Goal: Task Accomplishment & Management: Manage account settings

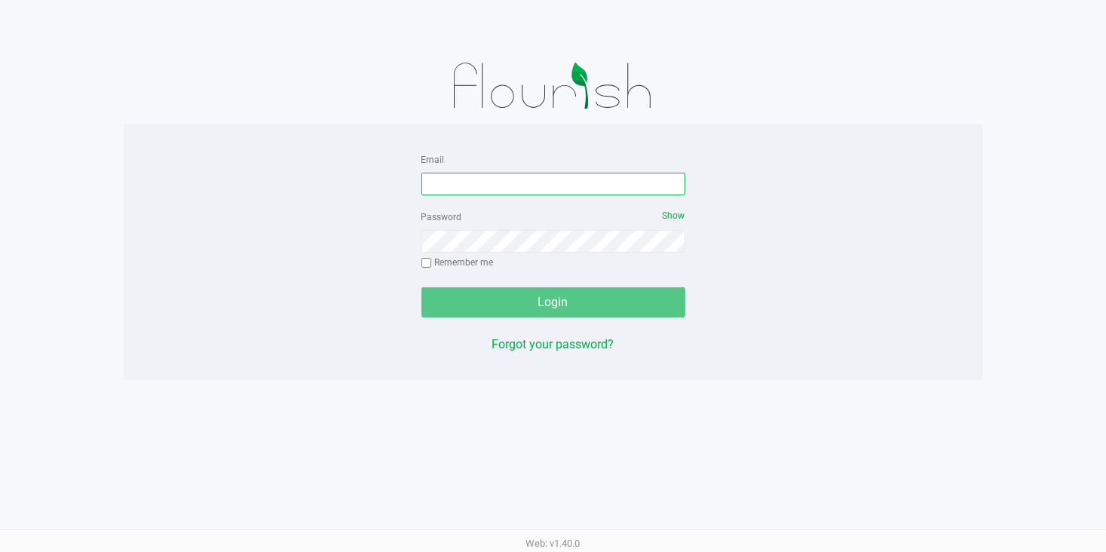
click at [499, 187] on input "Email" at bounding box center [554, 184] width 264 height 23
type input "Dlyttle@liveparallel.com"
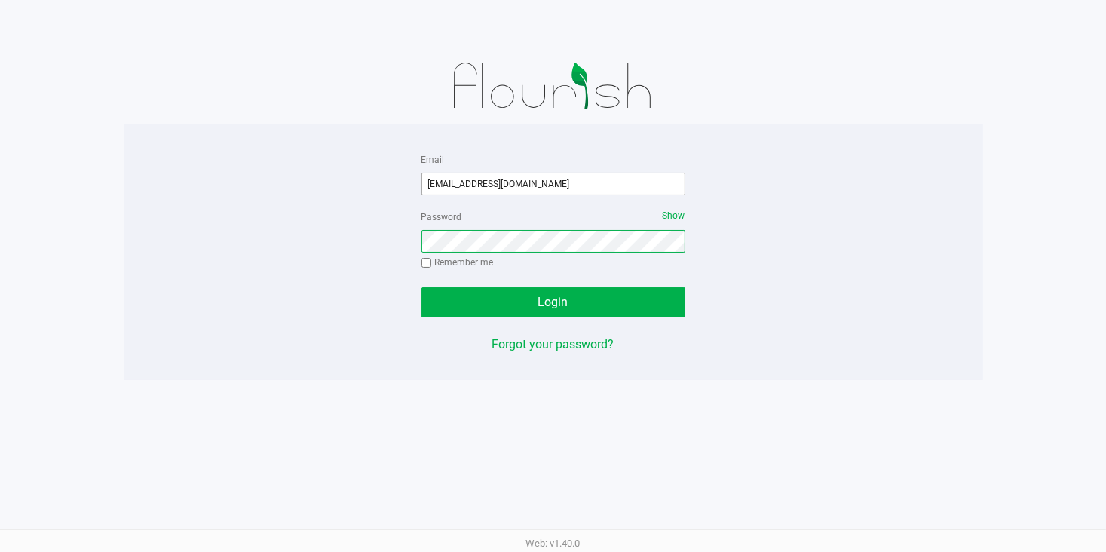
click at [422, 287] on button "Login" at bounding box center [554, 302] width 264 height 30
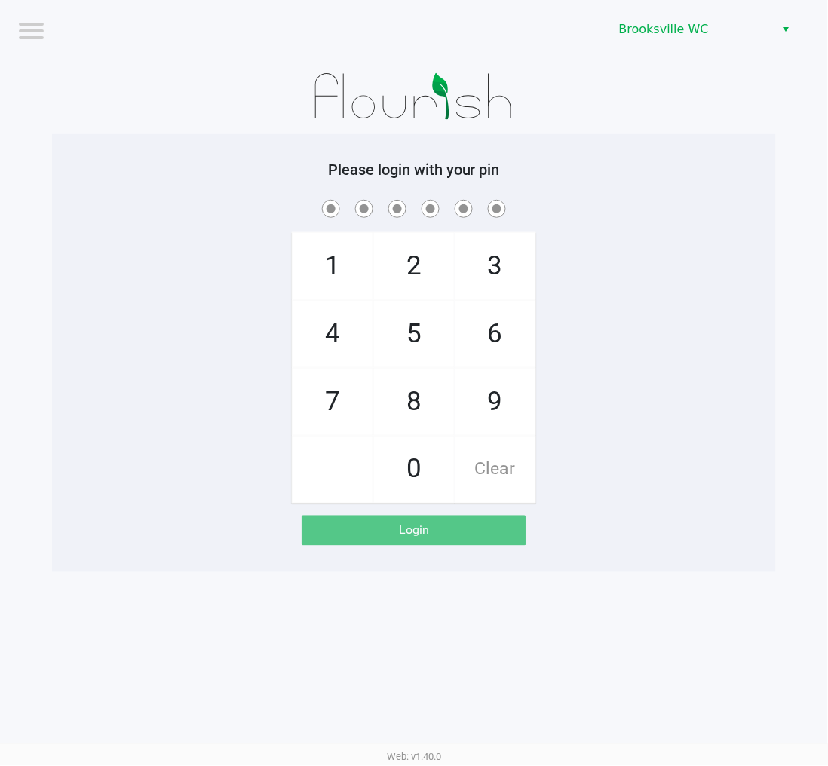
click at [710, 137] on div "Please login with your pin 1 4 7 2 5 8 0 3 6 9 Clear Login" at bounding box center [414, 353] width 724 height 438
checkbox input "true"
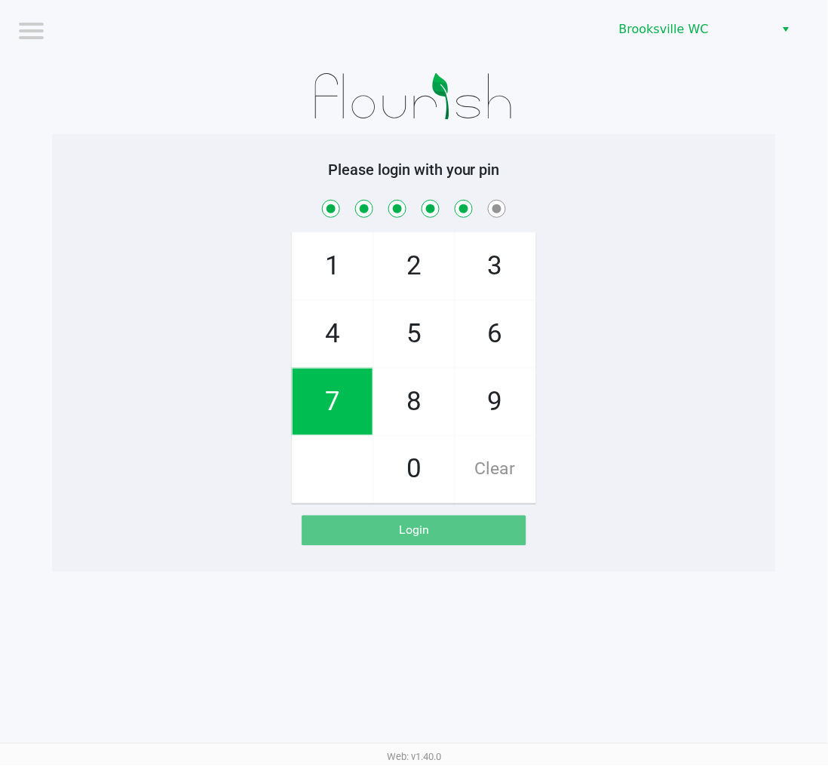
checkbox input "true"
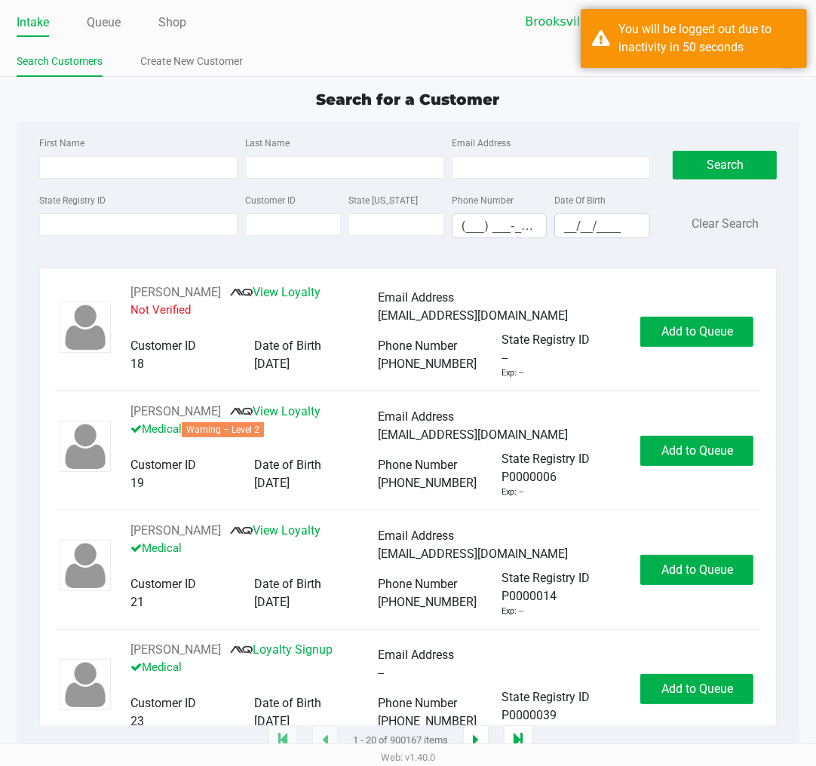
click at [299, 45] on div "Intake Queue Shop Brooksville WC Daniel Lyttle Search Customers Create New Cust…" at bounding box center [408, 38] width 816 height 77
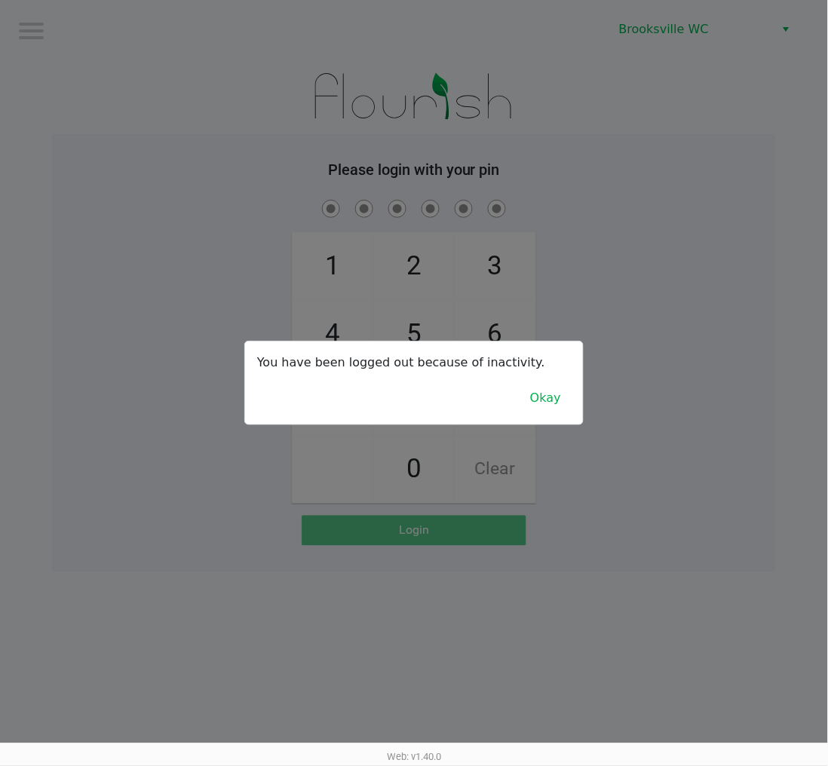
click at [451, 87] on div at bounding box center [414, 383] width 828 height 766
click at [626, 279] on div at bounding box center [414, 383] width 828 height 766
drag, startPoint x: 626, startPoint y: 279, endPoint x: 636, endPoint y: 281, distance: 9.9
click at [629, 279] on div at bounding box center [414, 383] width 828 height 766
click at [665, 358] on div at bounding box center [414, 383] width 828 height 766
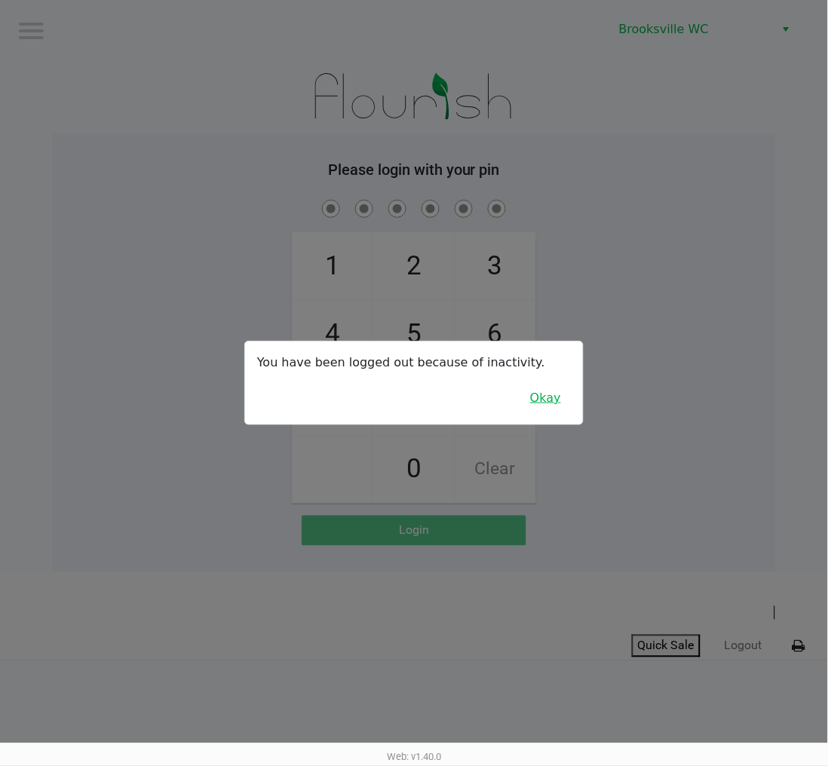
click at [537, 403] on button "Okay" at bounding box center [545, 398] width 51 height 29
click at [554, 395] on button "Okay" at bounding box center [545, 398] width 51 height 29
click at [554, 410] on button "Okay" at bounding box center [545, 398] width 51 height 29
click at [551, 397] on button "Okay" at bounding box center [545, 398] width 51 height 29
click at [612, 333] on div at bounding box center [414, 383] width 828 height 766
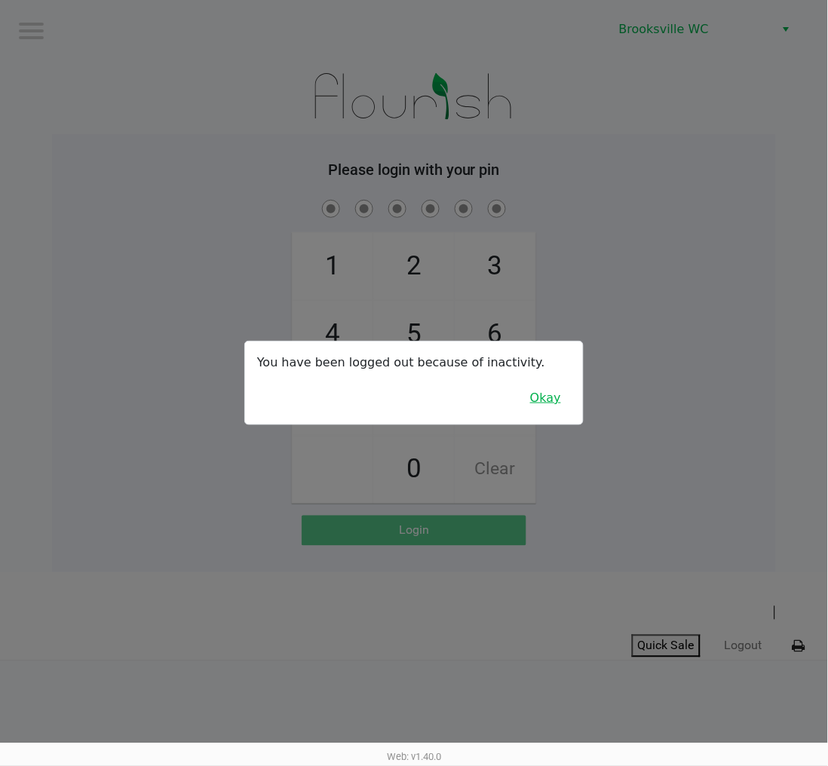
click at [551, 397] on button "Okay" at bounding box center [545, 398] width 51 height 29
drag, startPoint x: 176, startPoint y: 391, endPoint x: 212, endPoint y: 73, distance: 319.5
click at [178, 392] on div at bounding box center [414, 383] width 828 height 766
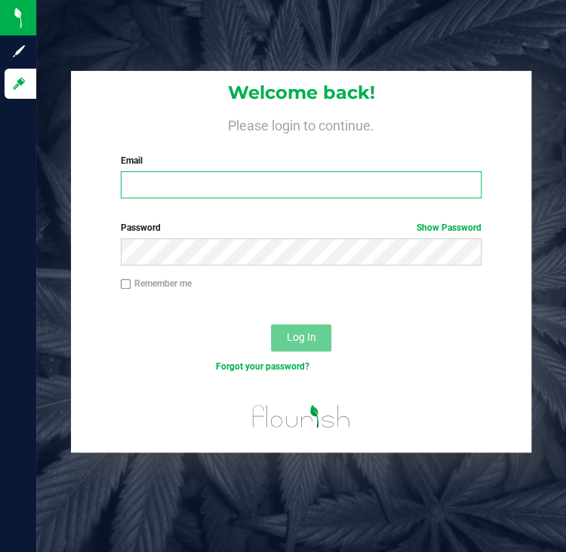
click at [154, 186] on input "Email" at bounding box center [301, 184] width 361 height 27
type input "Dlyttle@liveparallel.com"
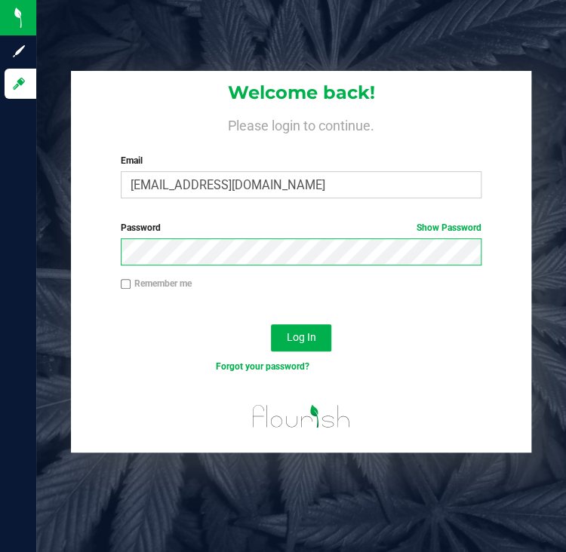
click at [271, 324] on button "Log In" at bounding box center [301, 337] width 60 height 27
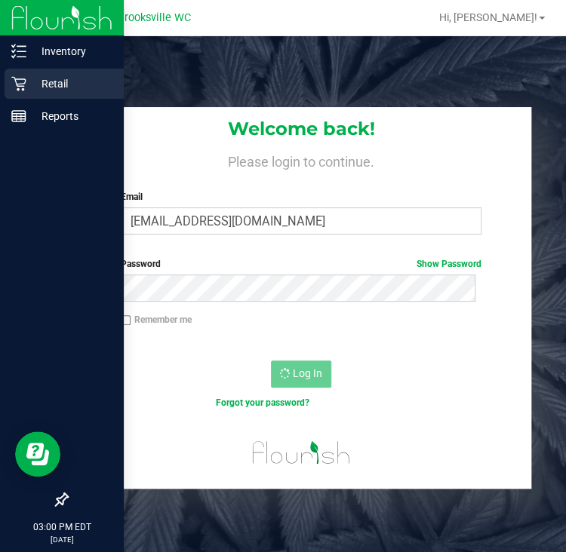
click at [54, 90] on p "Retail" at bounding box center [71, 84] width 91 height 18
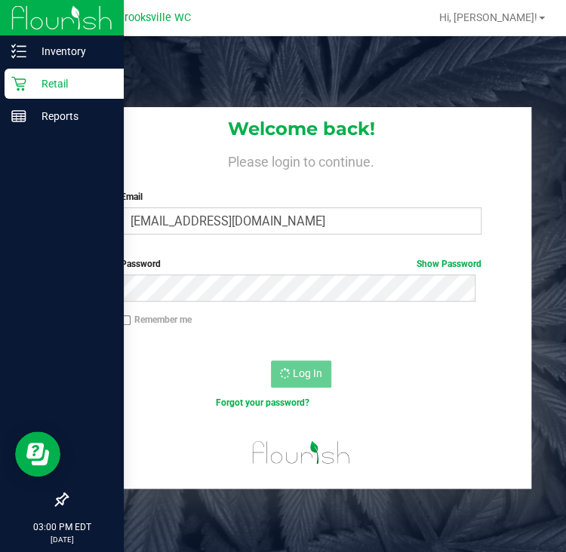
click at [91, 85] on p "Retail" at bounding box center [71, 84] width 91 height 18
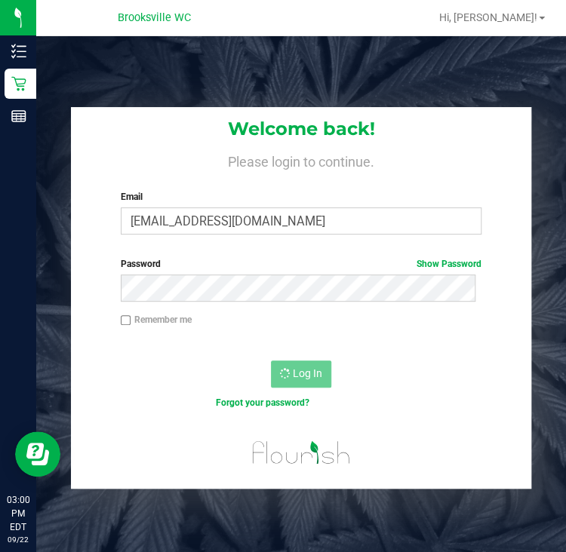
drag, startPoint x: 265, startPoint y: 81, endPoint x: 246, endPoint y: 79, distance: 19.0
click at [265, 81] on div "Welcome back! Please login to continue. Email Dlyttle@liveparallel.com Required…" at bounding box center [300, 312] width 529 height 552
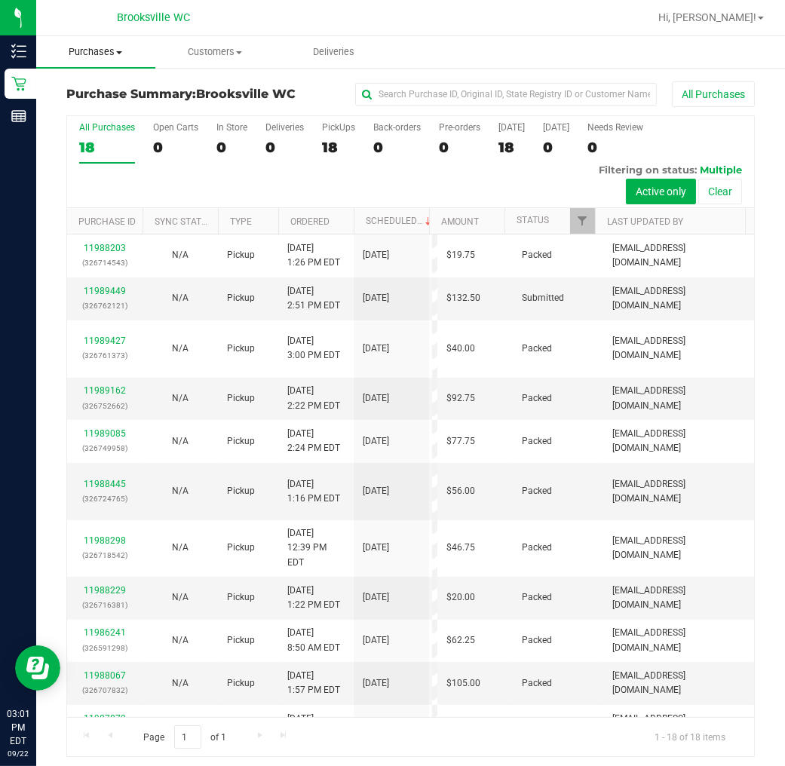
click at [112, 60] on uib-tab-heading "Purchases Summary of purchases Fulfillment All purchases" at bounding box center [95, 52] width 119 height 32
click at [78, 113] on span "Fulfillment" at bounding box center [83, 109] width 94 height 13
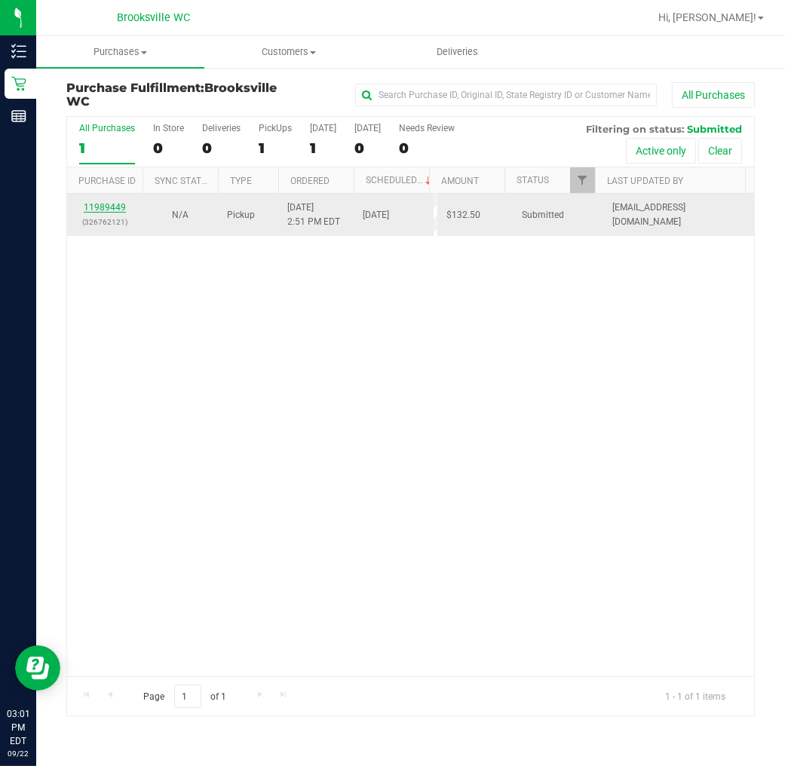
click at [117, 207] on link "11989449" at bounding box center [105, 207] width 42 height 11
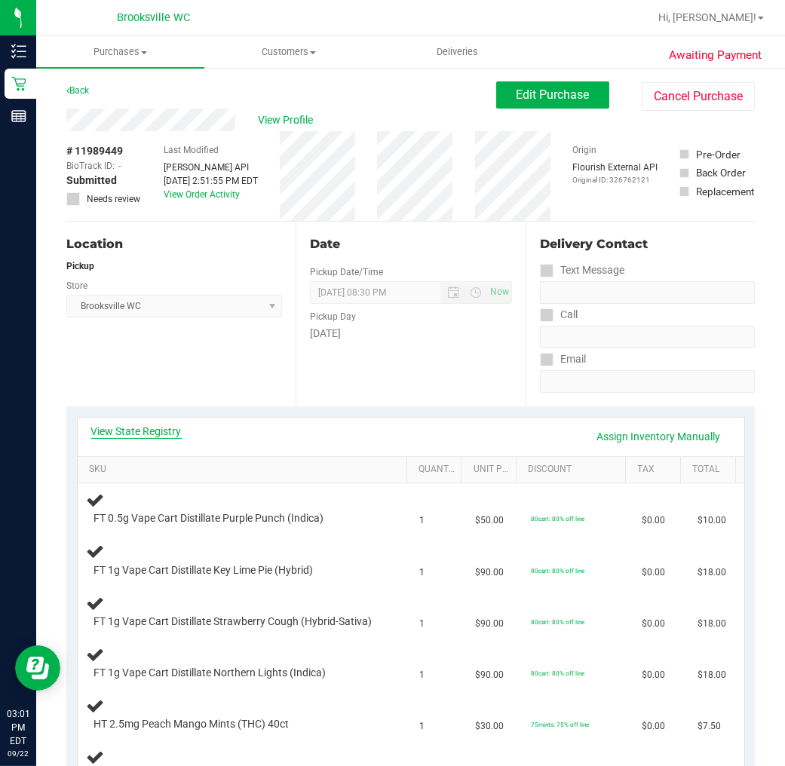
click at [139, 431] on link "View State Registry" at bounding box center [136, 431] width 91 height 15
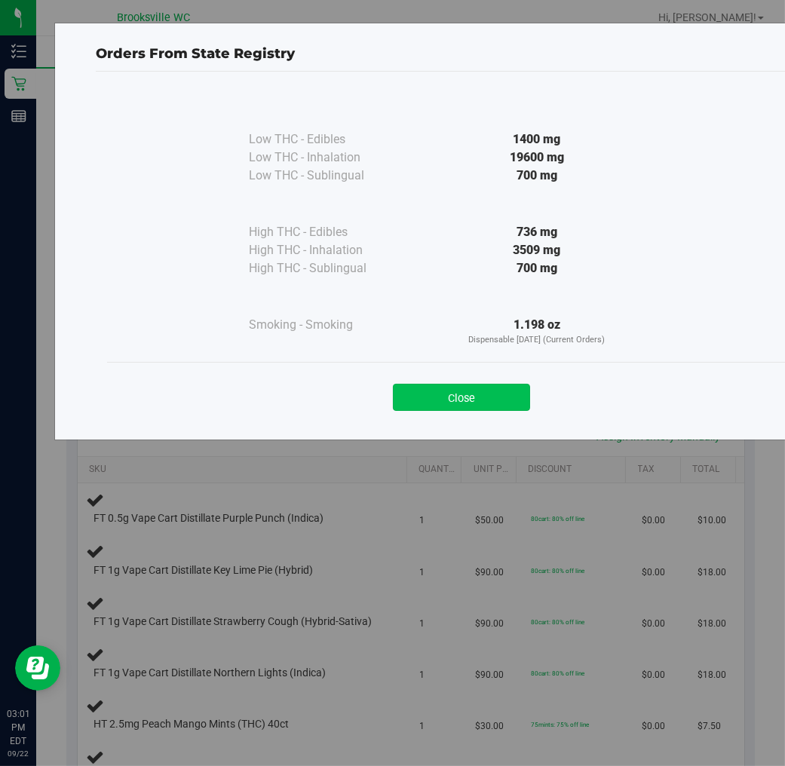
click at [431, 396] on button "Close" at bounding box center [461, 397] width 137 height 27
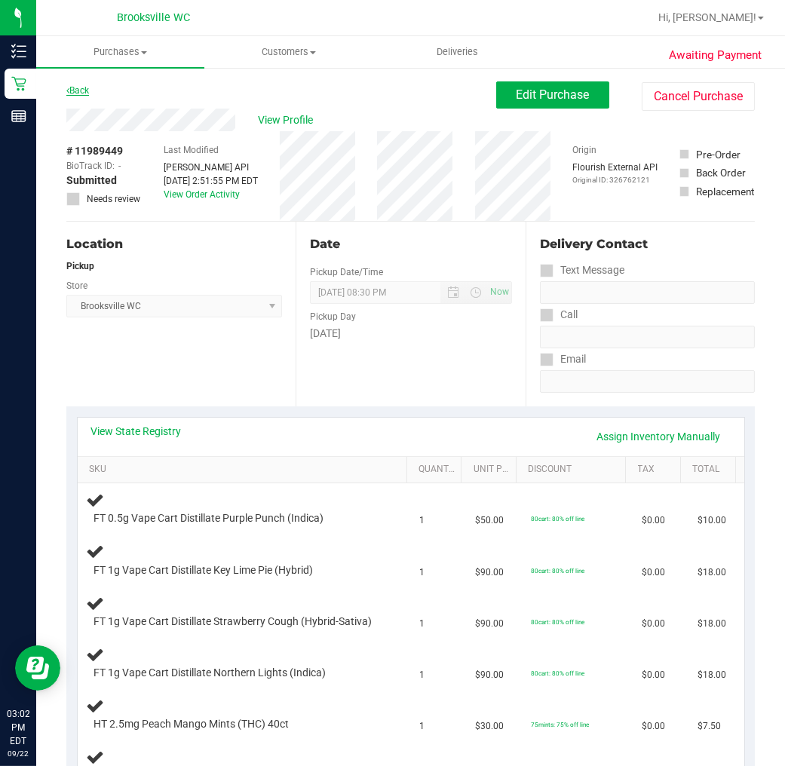
click at [84, 94] on link "Back" at bounding box center [77, 90] width 23 height 11
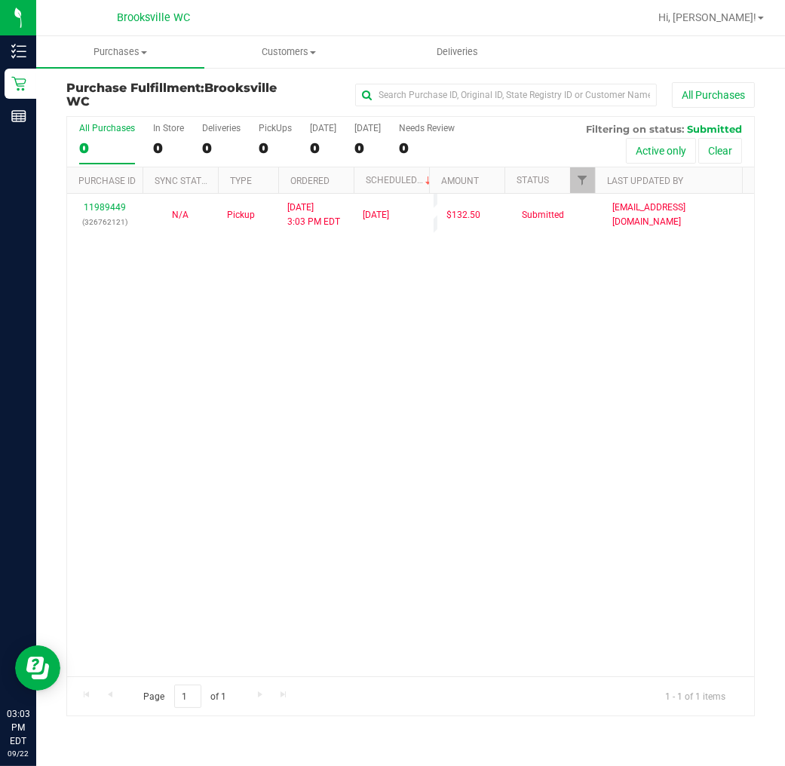
click at [161, 291] on div "11989449 (326762121) N/A Pickup 9/22/2025 3:03 PM EDT 9/22/2025 $132.50 Submitt…" at bounding box center [410, 435] width 687 height 483
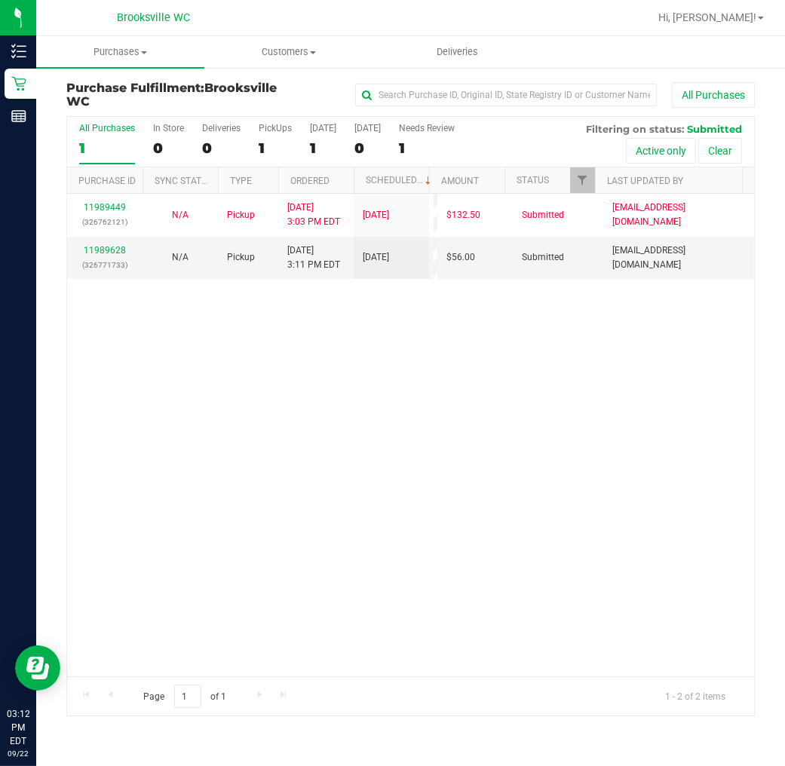
click at [304, 352] on div "11989449 (326762121) N/A Pickup 9/22/2025 3:03 PM EDT 9/22/2025 $132.50 Submitt…" at bounding box center [410, 435] width 687 height 483
click at [103, 250] on link "11989628" at bounding box center [105, 250] width 42 height 11
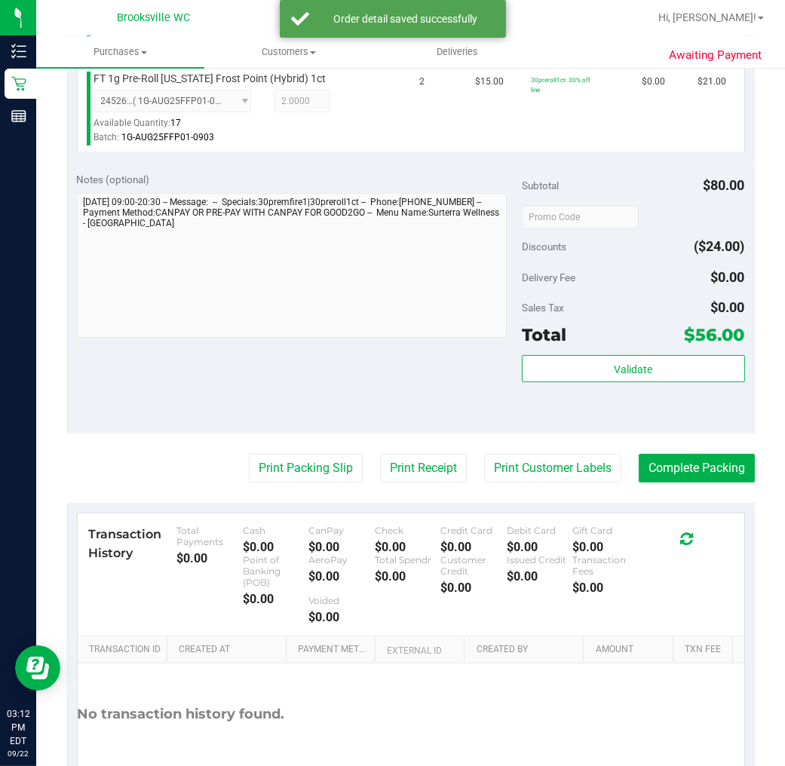
scroll to position [635, 0]
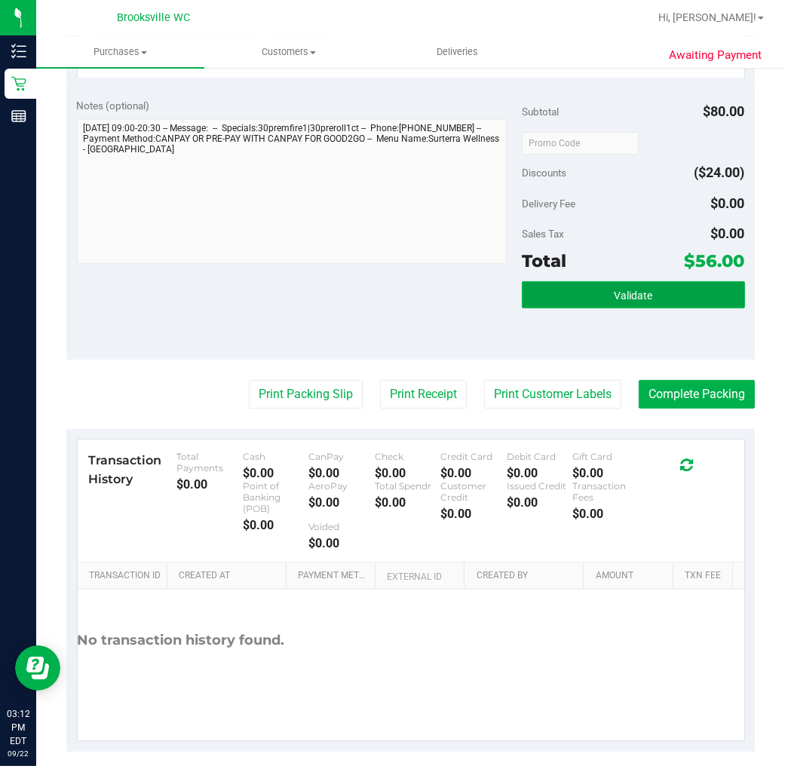
click at [594, 281] on button "Validate" at bounding box center [633, 294] width 222 height 27
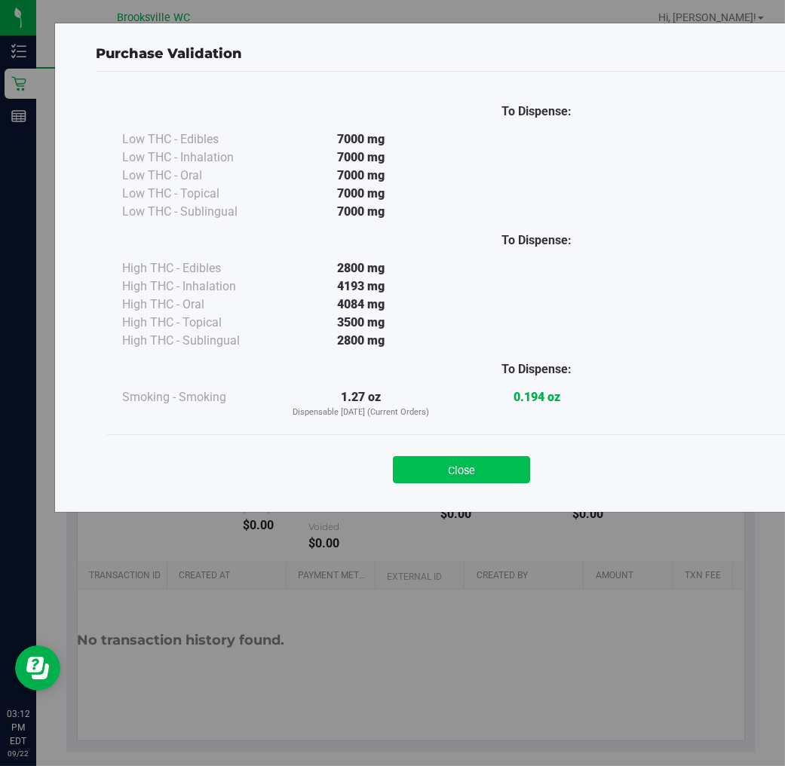
click at [480, 465] on button "Close" at bounding box center [461, 469] width 137 height 27
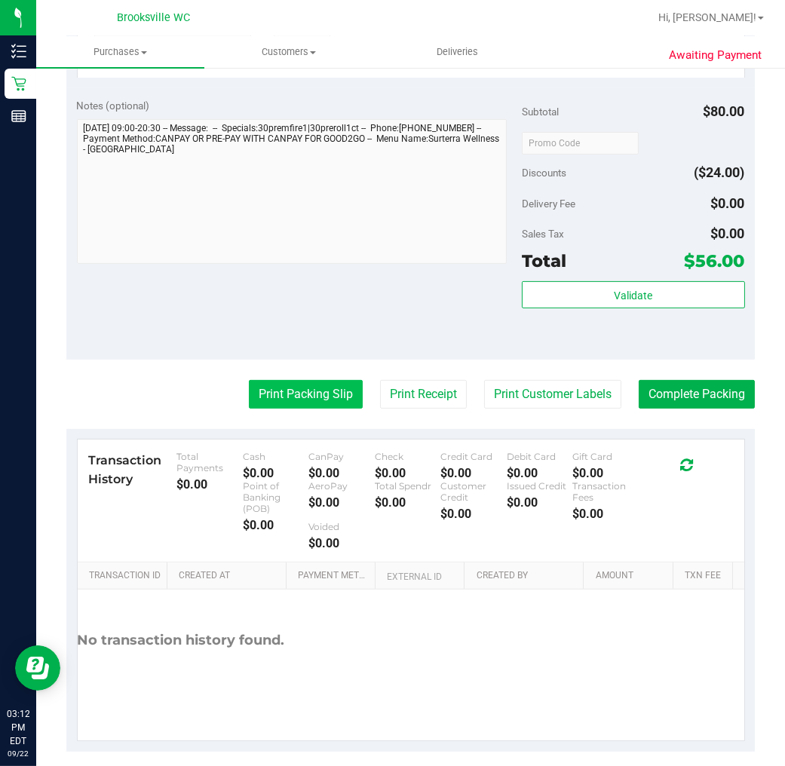
click at [299, 380] on button "Print Packing Slip" at bounding box center [306, 394] width 114 height 29
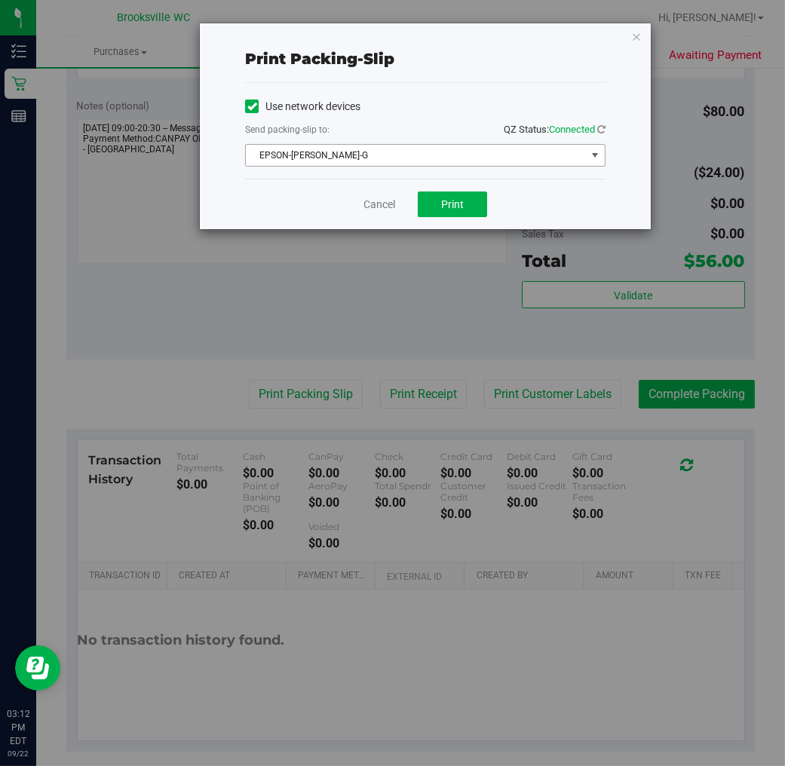
click at [321, 154] on span "EPSON-BECKY-G" at bounding box center [416, 155] width 340 height 21
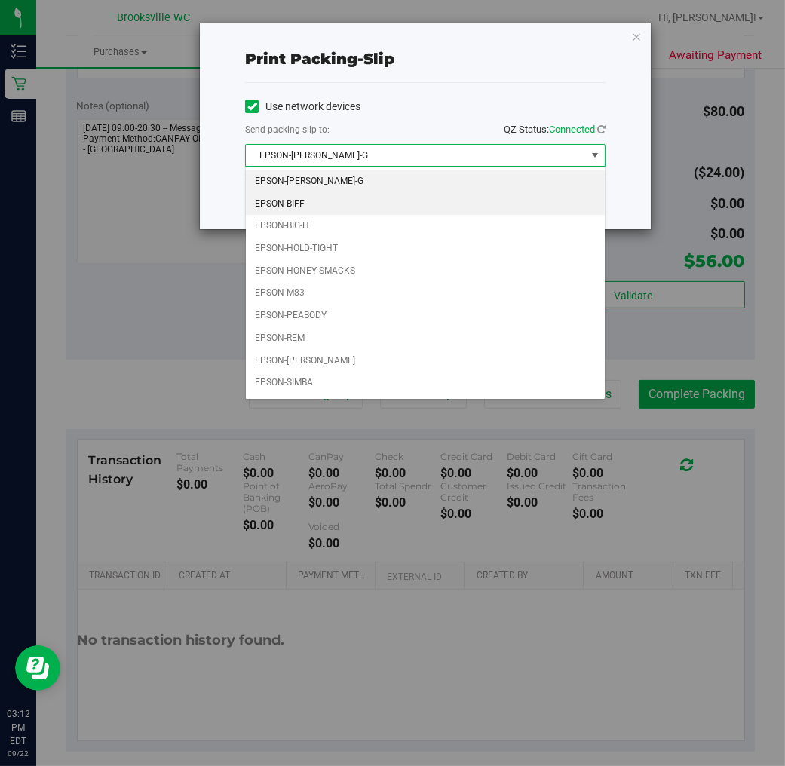
click at [284, 212] on li "EPSON-BIFF" at bounding box center [425, 204] width 359 height 23
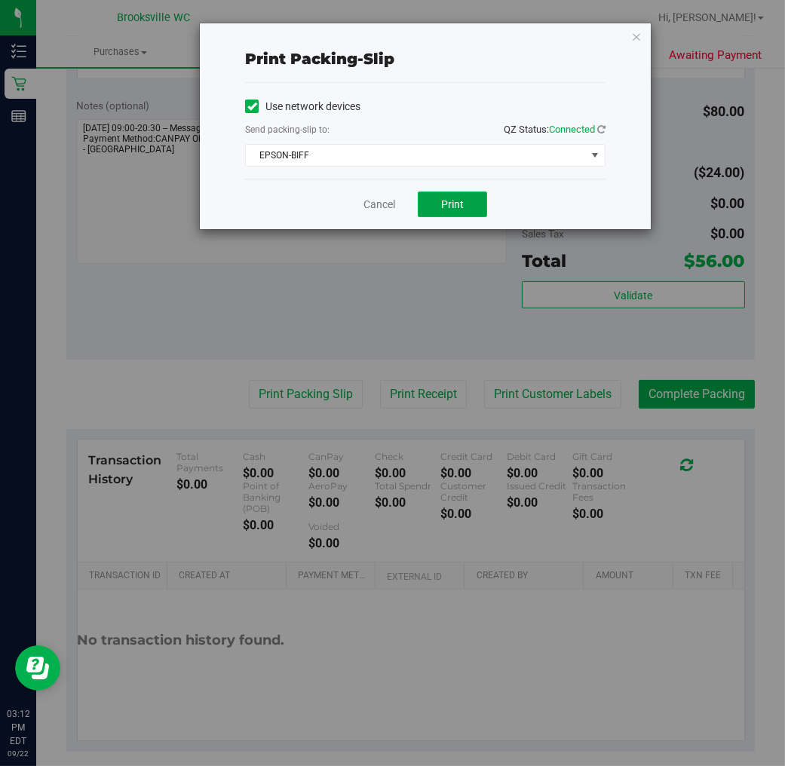
click at [460, 205] on span "Print" at bounding box center [452, 204] width 23 height 12
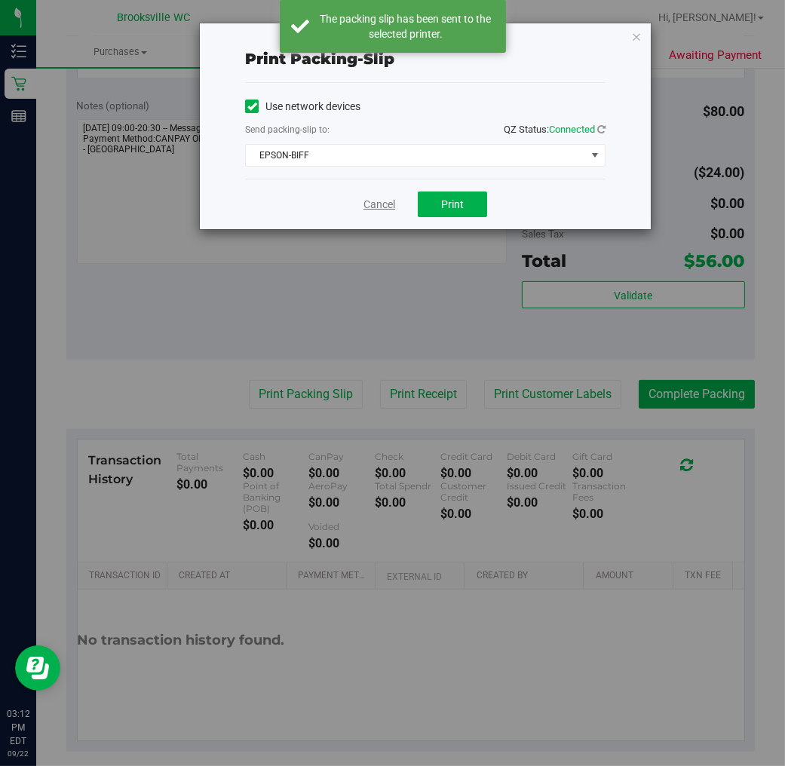
click at [367, 201] on link "Cancel" at bounding box center [380, 205] width 32 height 16
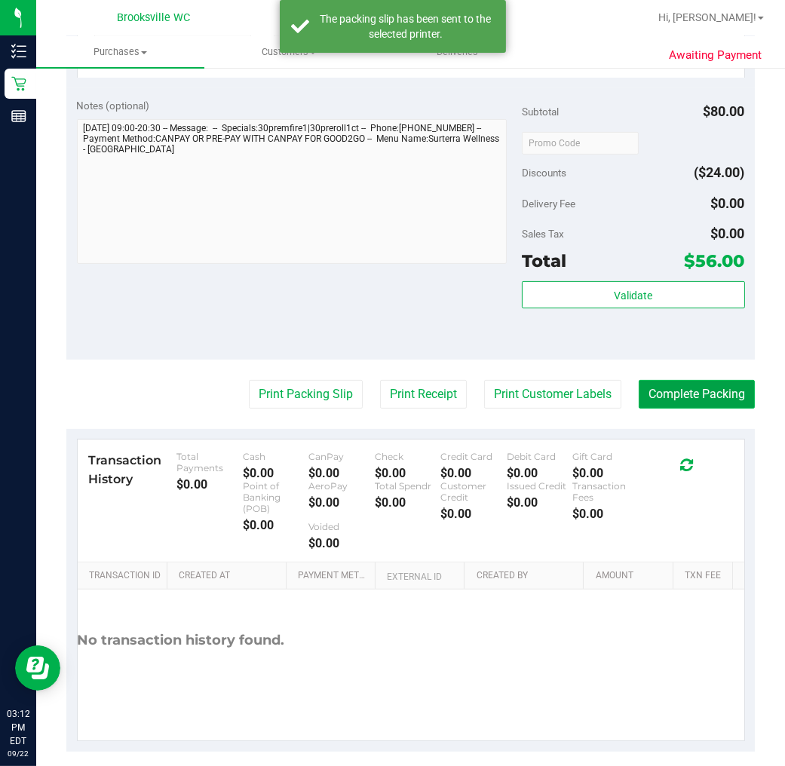
click at [664, 382] on button "Complete Packing" at bounding box center [697, 394] width 116 height 29
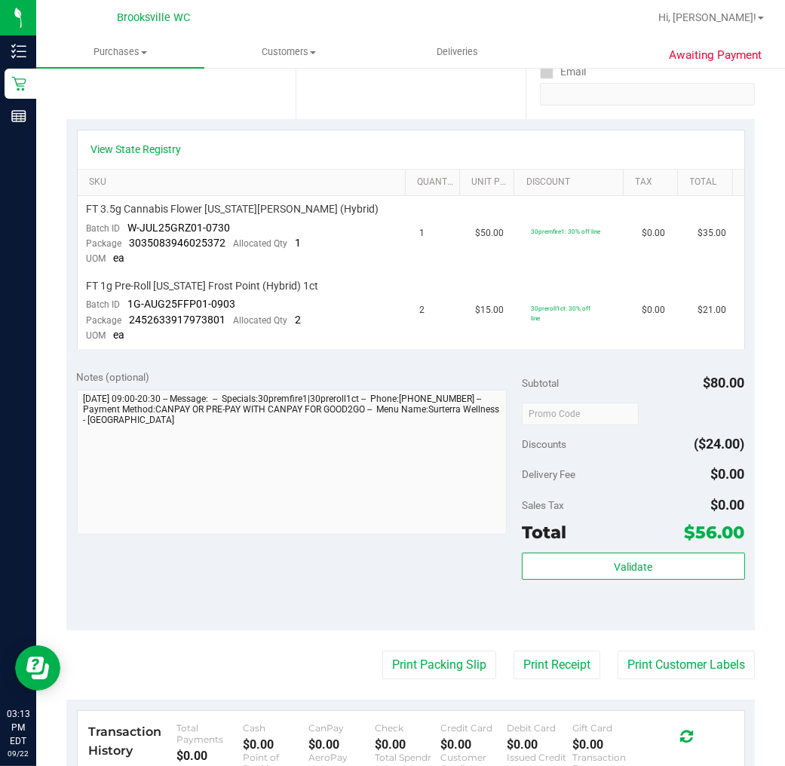
scroll to position [335, 0]
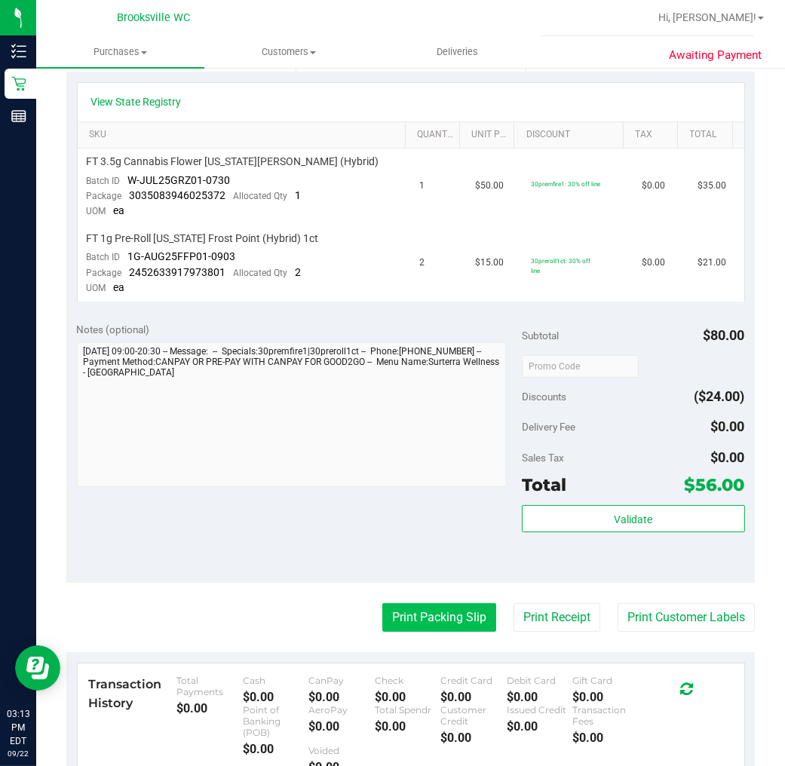
click at [404, 618] on button "Print Packing Slip" at bounding box center [439, 617] width 114 height 29
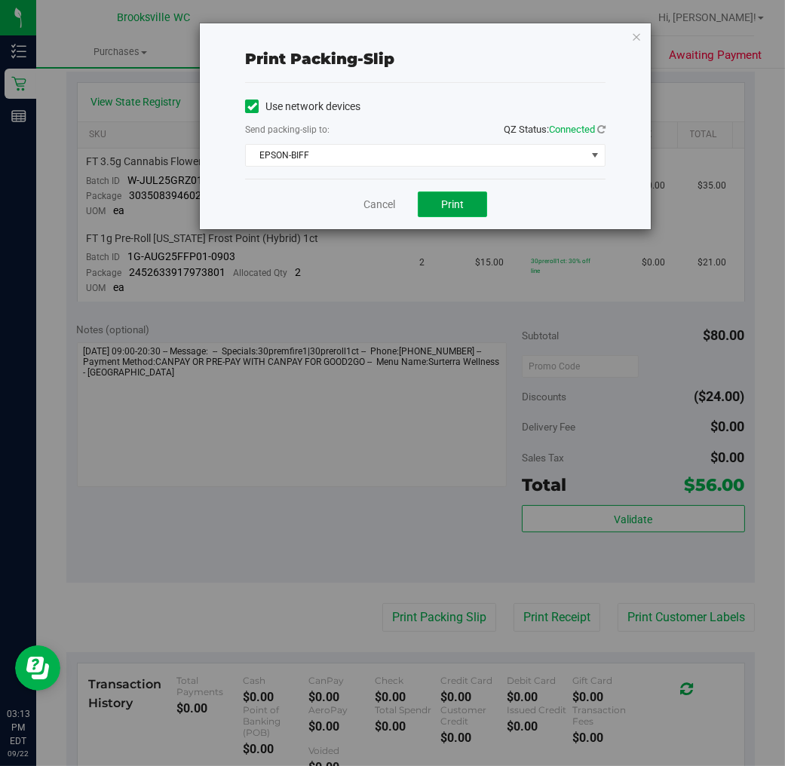
click at [436, 205] on button "Print" at bounding box center [452, 205] width 69 height 26
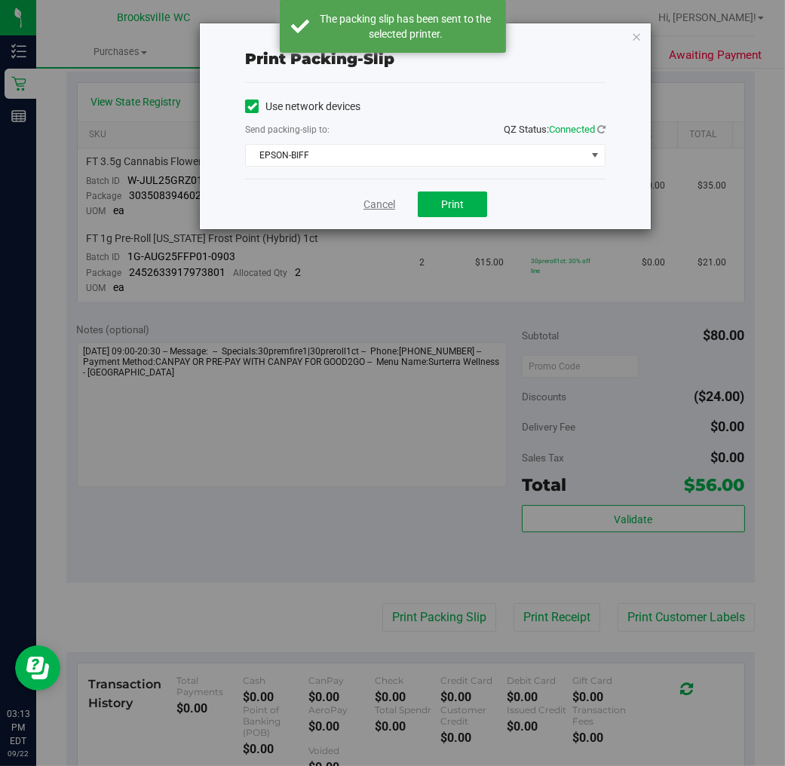
click at [379, 204] on link "Cancel" at bounding box center [380, 205] width 32 height 16
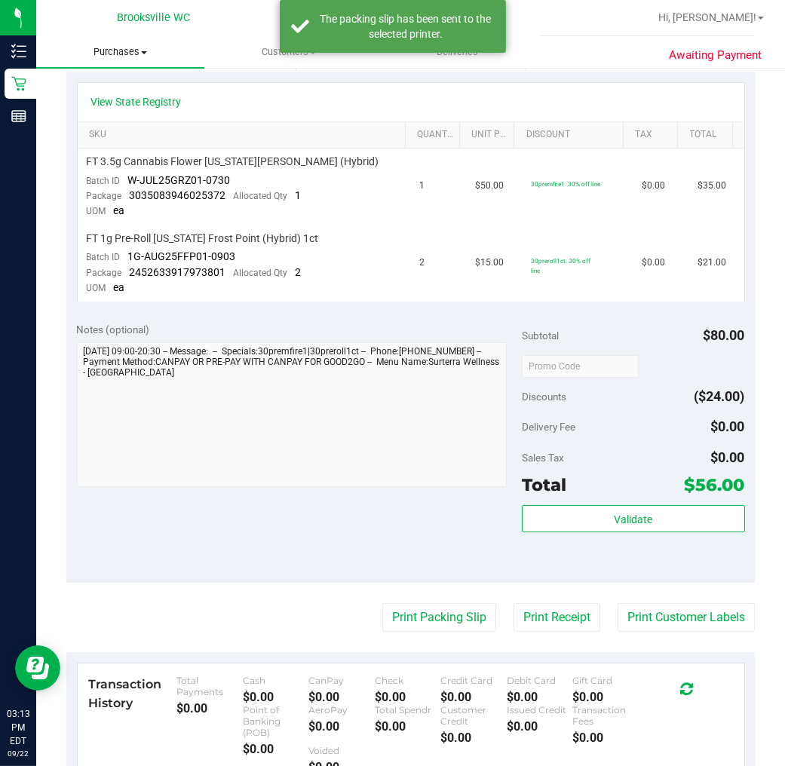
click at [113, 53] on span "Purchases" at bounding box center [120, 52] width 168 height 14
click at [102, 104] on span "Fulfillment" at bounding box center [83, 109] width 94 height 13
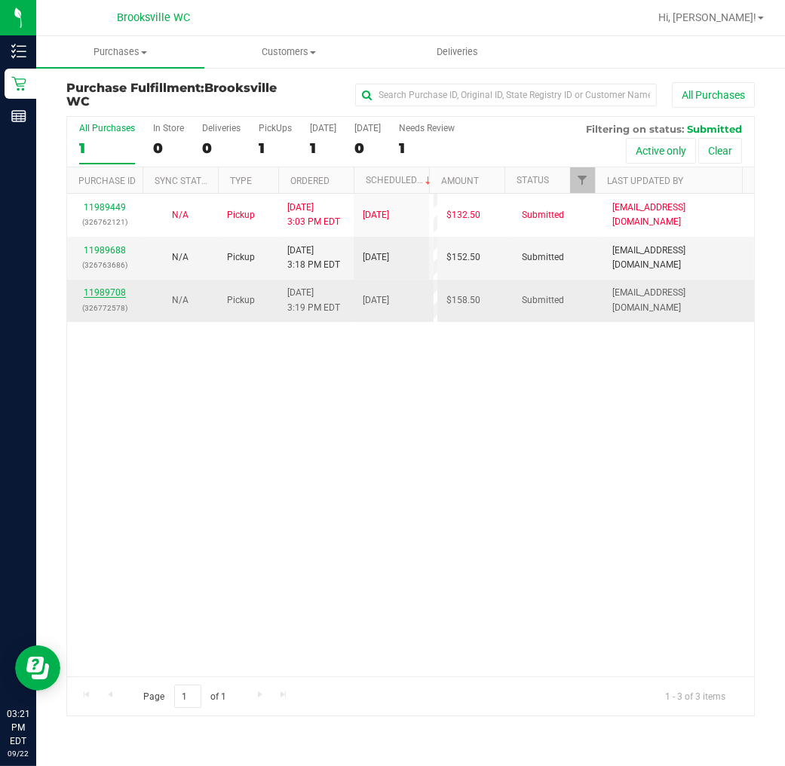
click at [112, 291] on link "11989708" at bounding box center [105, 292] width 42 height 11
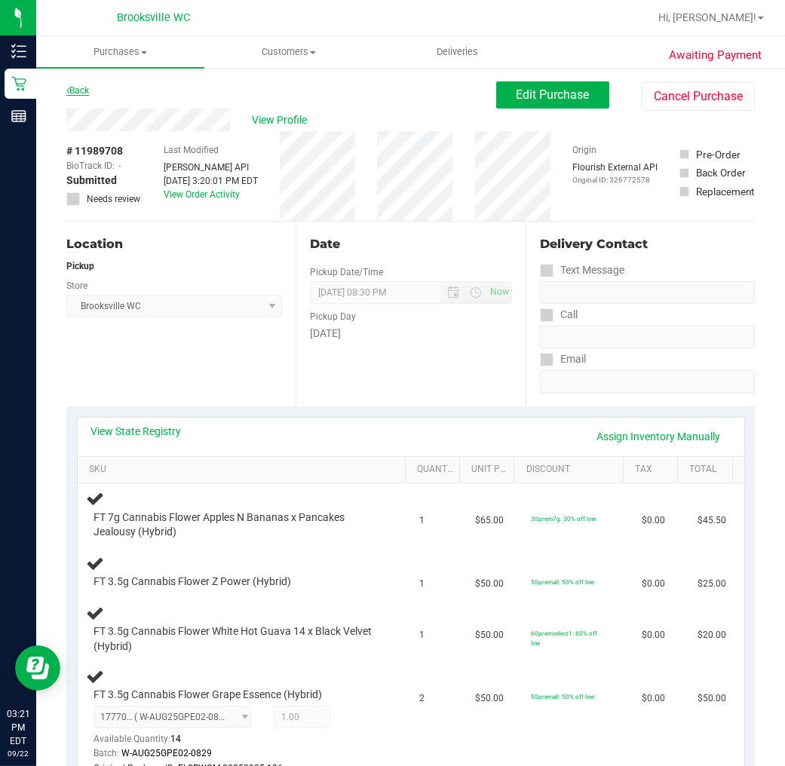
click at [84, 88] on link "Back" at bounding box center [77, 90] width 23 height 11
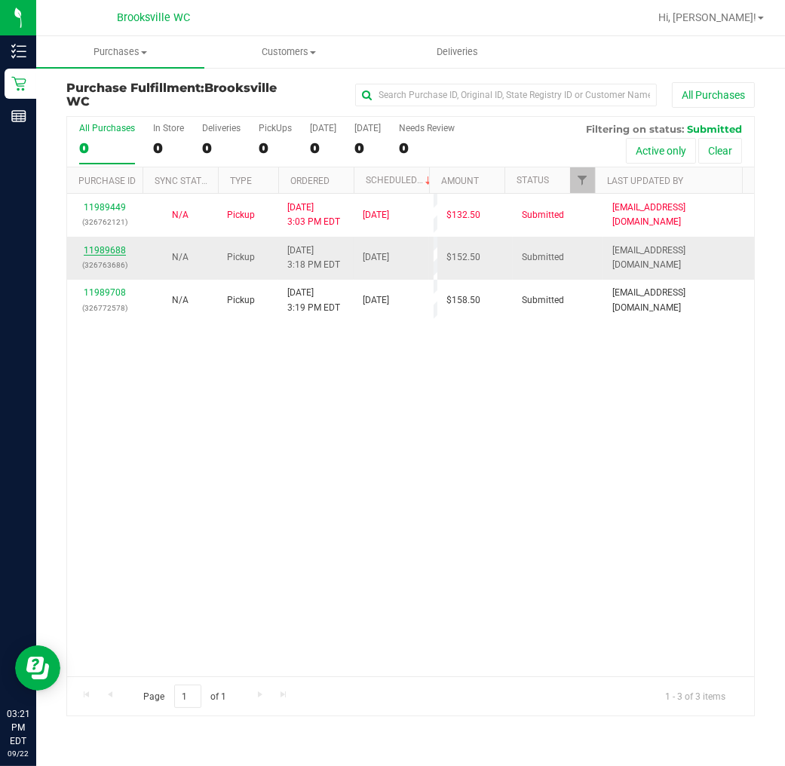
click at [115, 245] on link "11989688" at bounding box center [105, 250] width 42 height 11
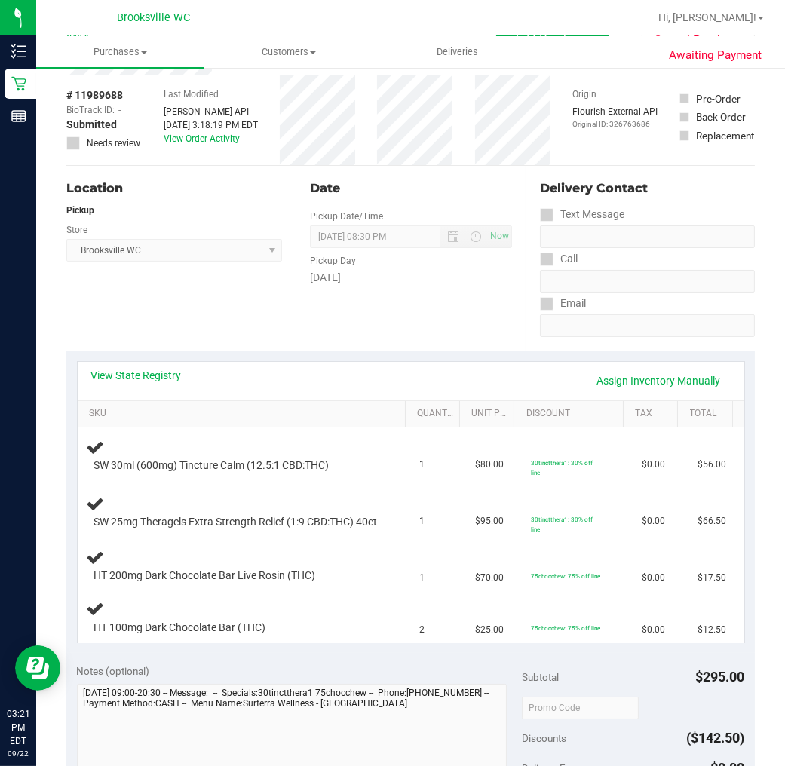
scroll to position [84, 0]
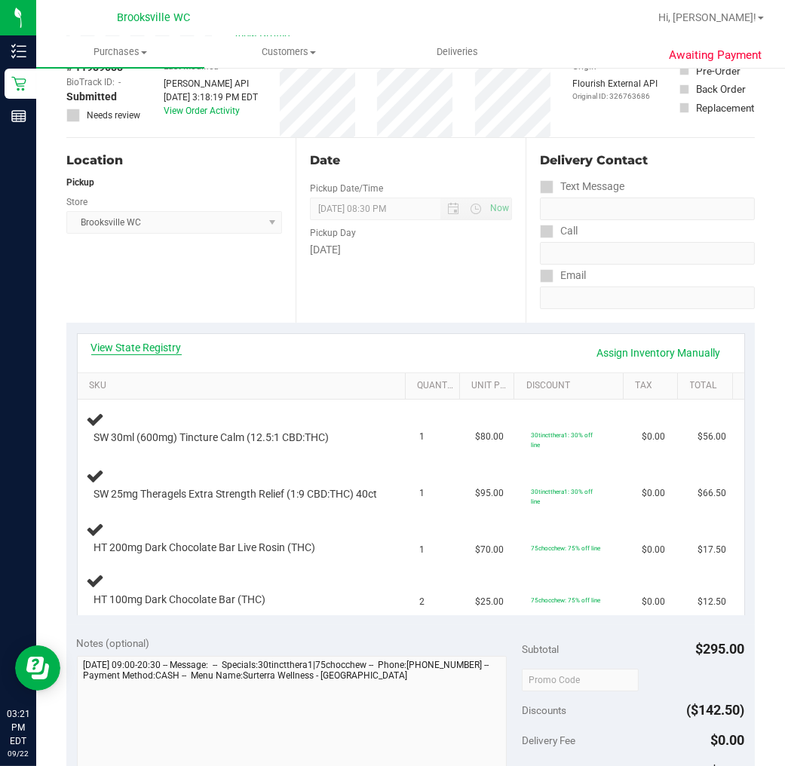
click at [170, 351] on link "View State Registry" at bounding box center [136, 347] width 91 height 15
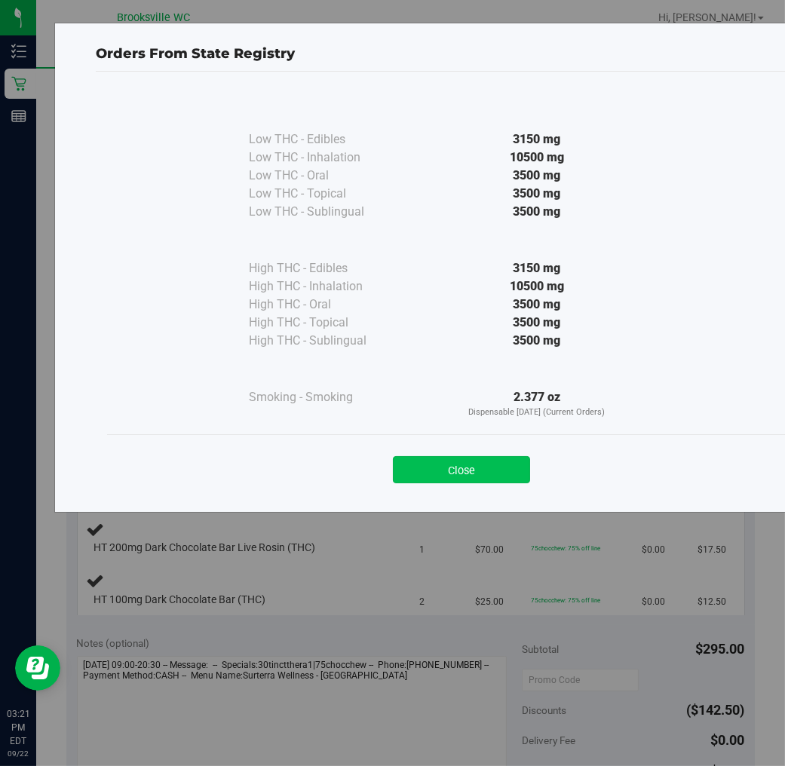
click at [478, 471] on button "Close" at bounding box center [461, 469] width 137 height 27
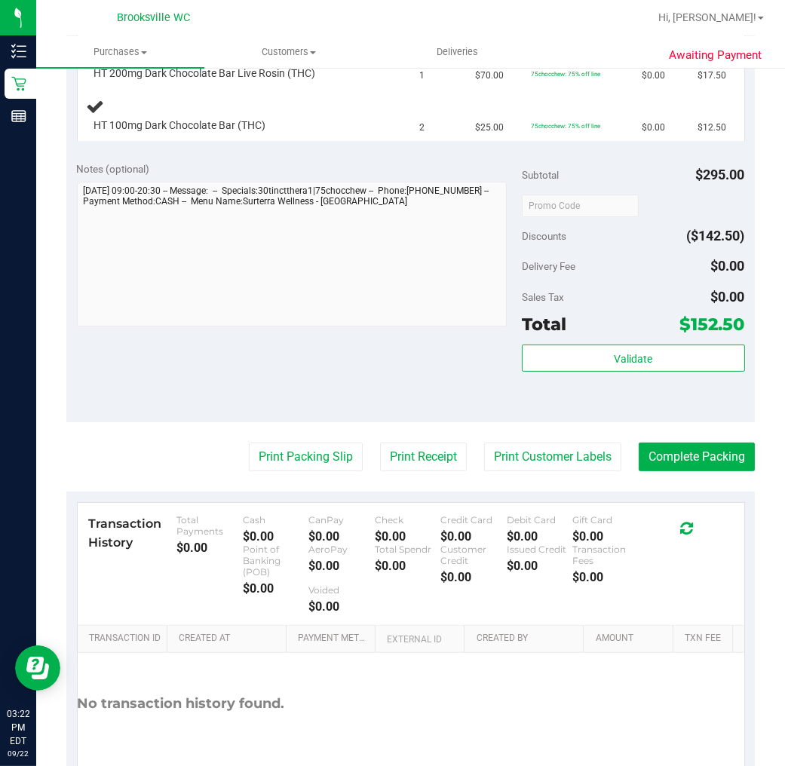
scroll to position [586, 0]
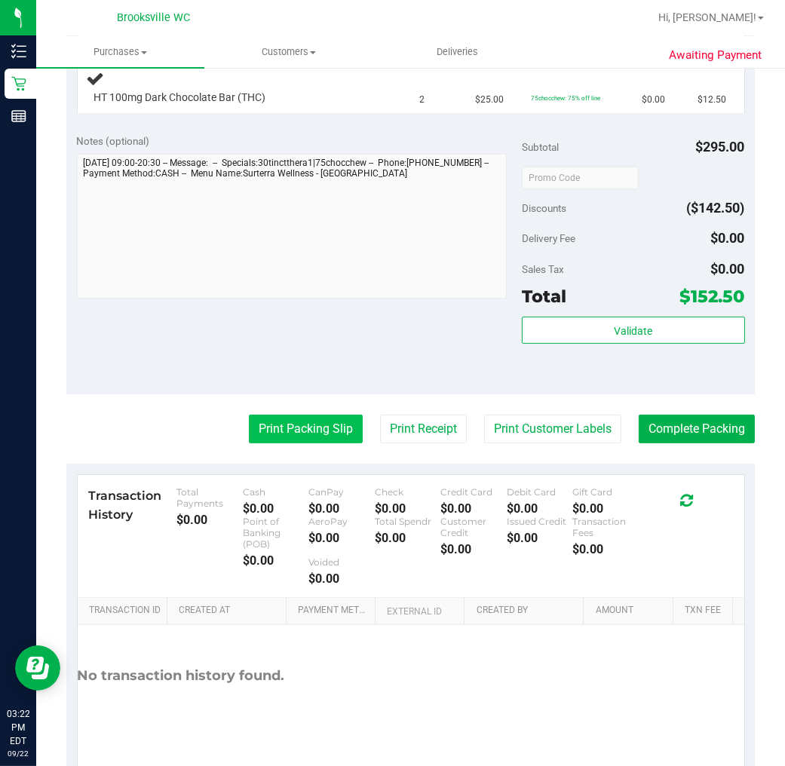
click at [312, 443] on button "Print Packing Slip" at bounding box center [306, 429] width 114 height 29
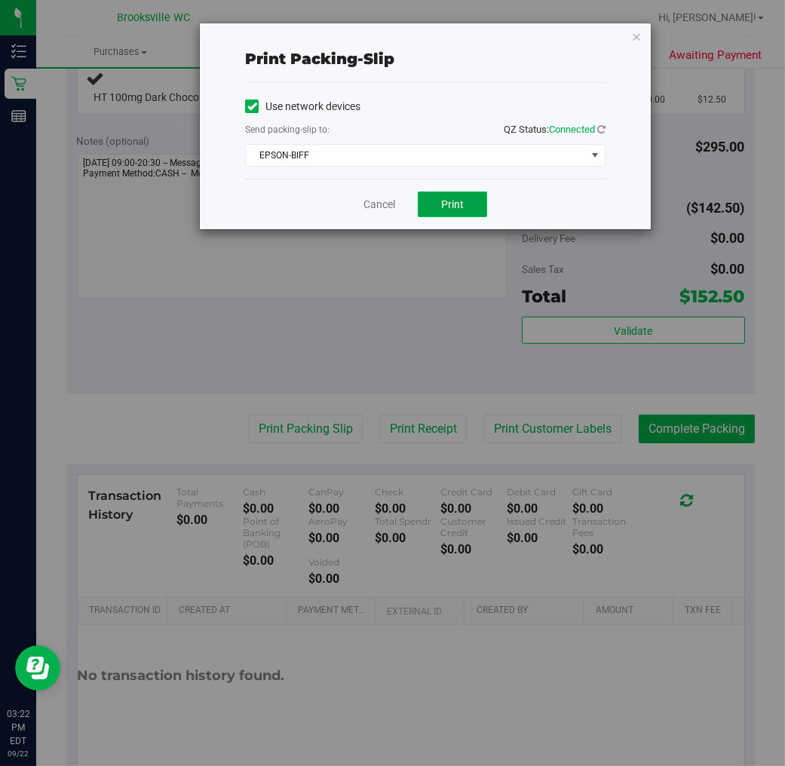
click at [433, 199] on button "Print" at bounding box center [452, 205] width 69 height 26
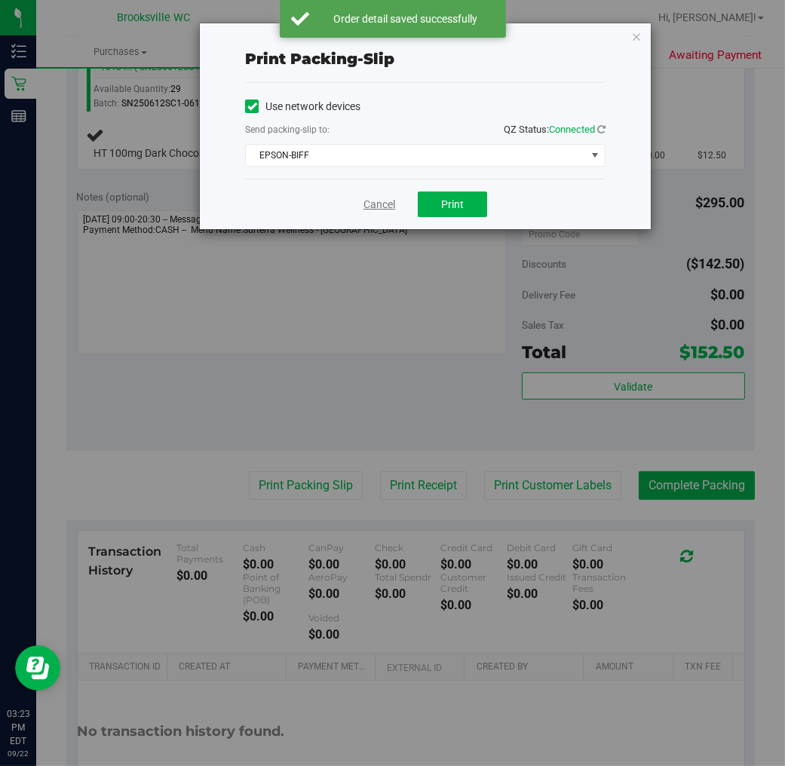
click at [379, 207] on link "Cancel" at bounding box center [380, 205] width 32 height 16
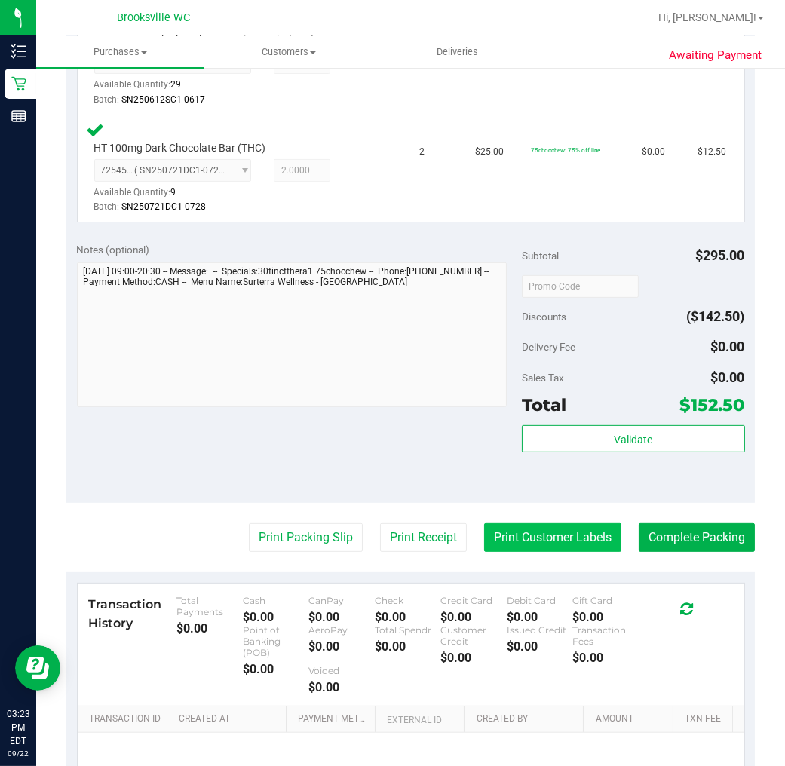
scroll to position [863, 0]
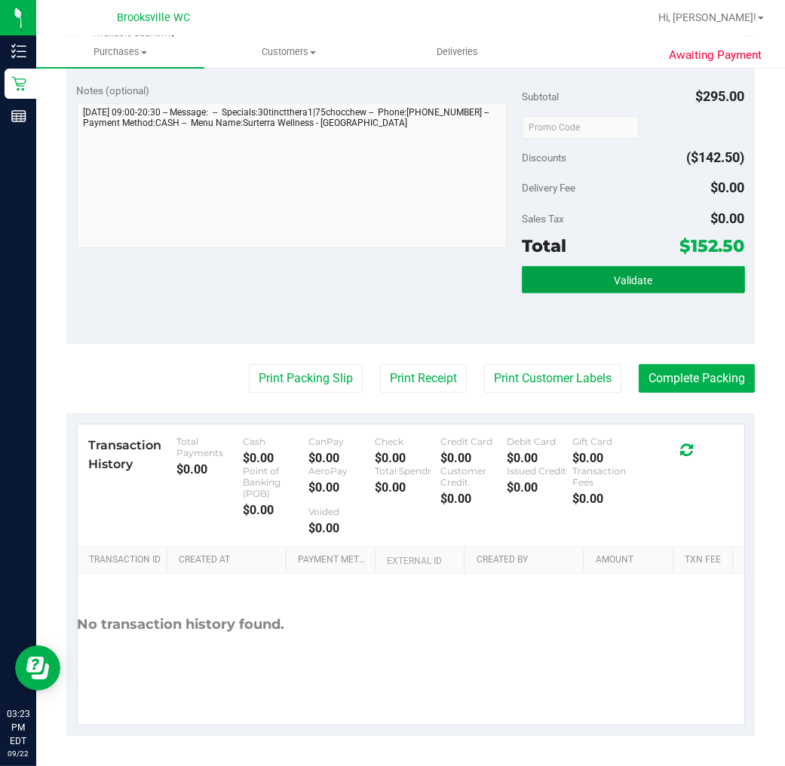
drag, startPoint x: 553, startPoint y: 280, endPoint x: 563, endPoint y: 277, distance: 11.0
click at [554, 279] on button "Validate" at bounding box center [633, 279] width 222 height 27
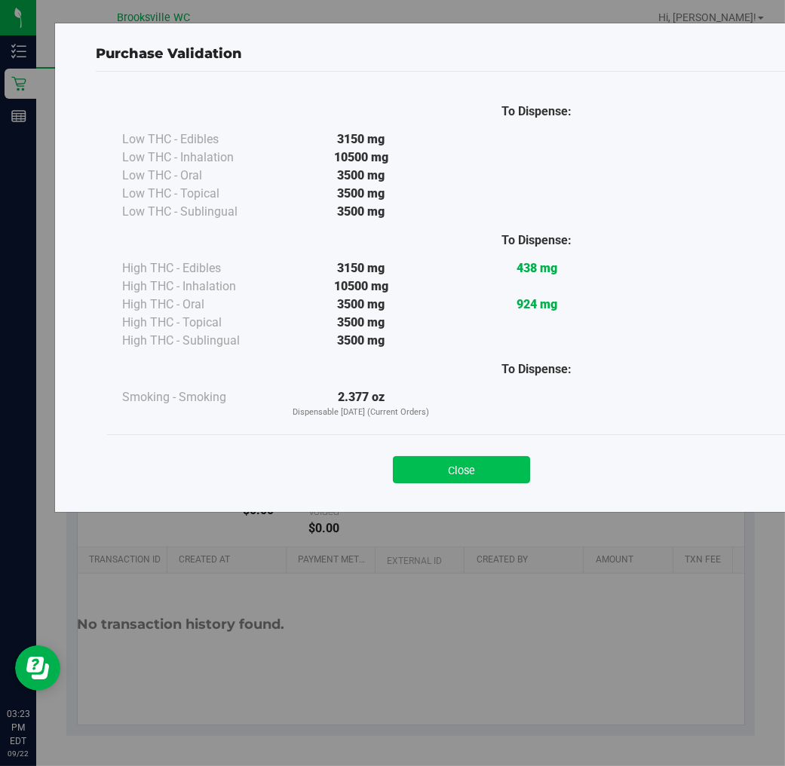
click at [484, 476] on button "Close" at bounding box center [461, 469] width 137 height 27
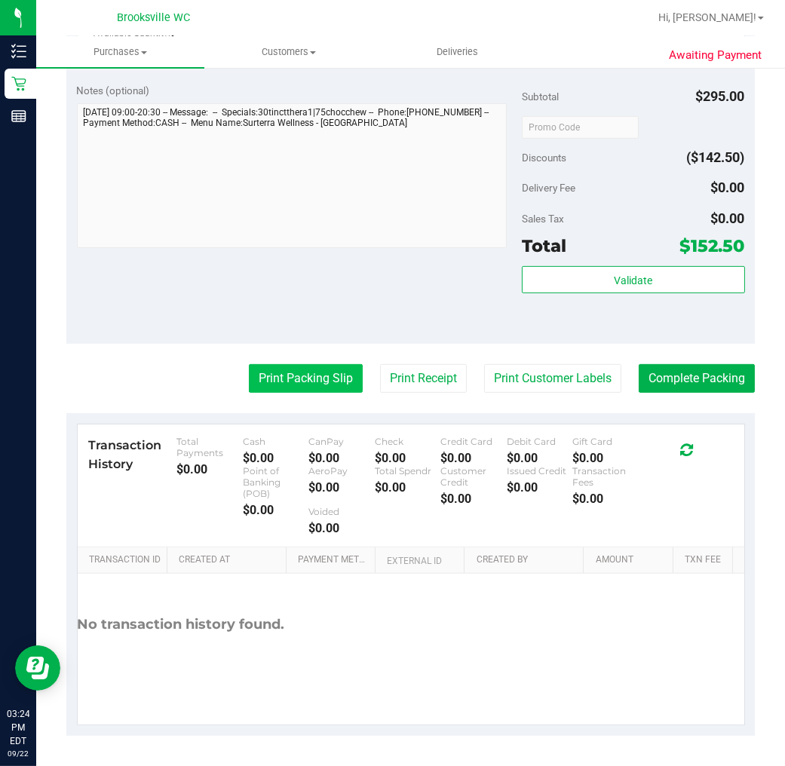
click at [265, 374] on button "Print Packing Slip" at bounding box center [306, 378] width 114 height 29
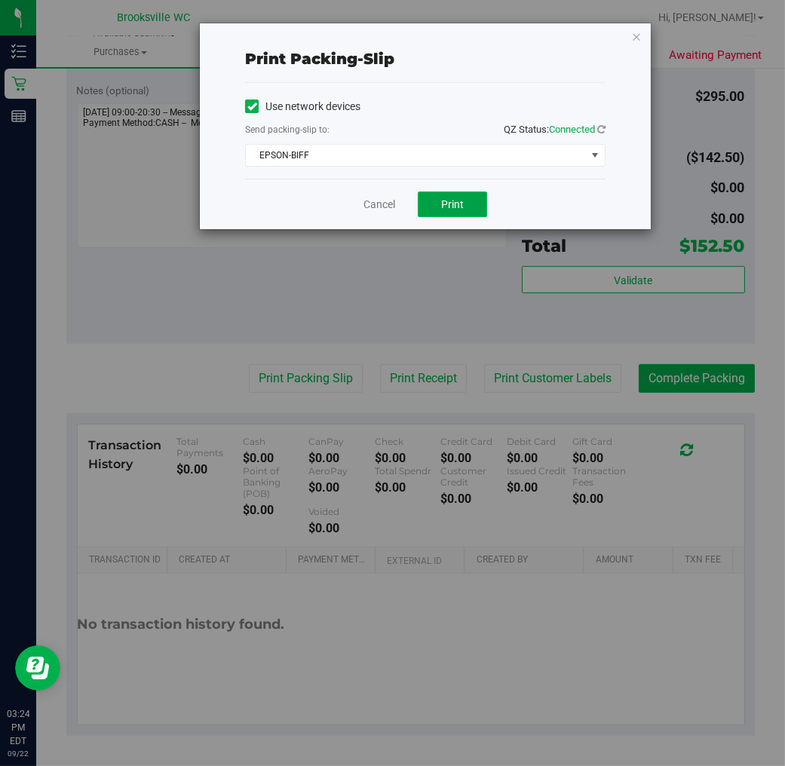
click at [461, 207] on span "Print" at bounding box center [452, 204] width 23 height 12
click at [379, 212] on link "Cancel" at bounding box center [380, 205] width 32 height 16
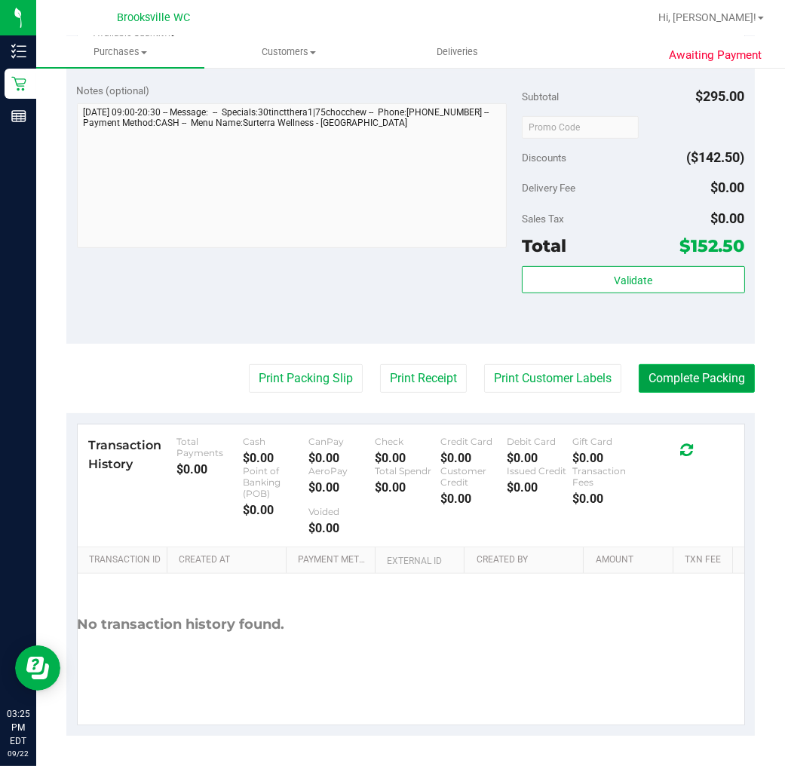
click at [689, 379] on button "Complete Packing" at bounding box center [697, 378] width 116 height 29
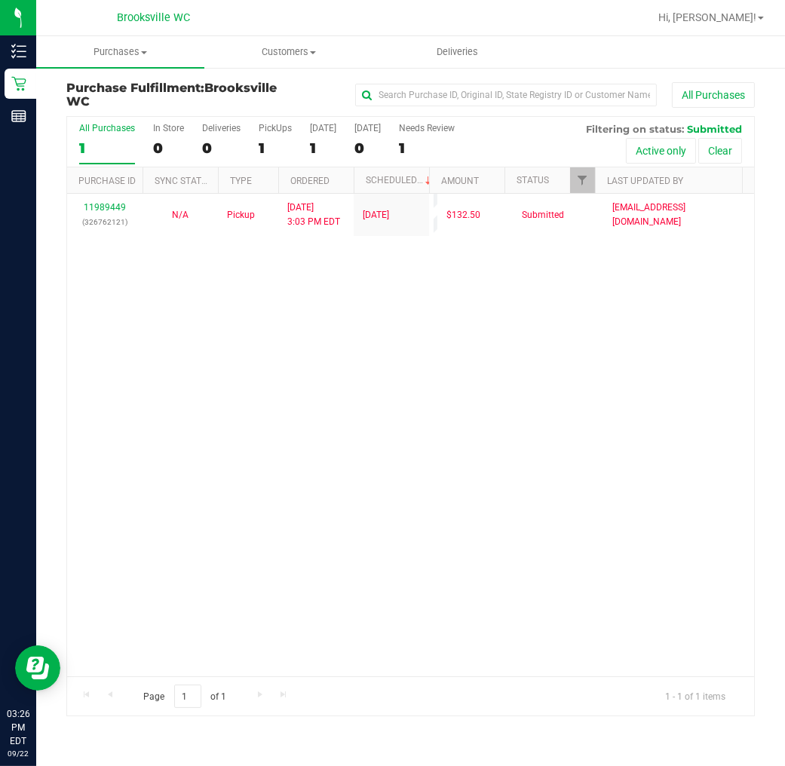
click at [244, 443] on div "11989449 (326762121) N/A Pickup 9/22/2025 3:03 PM EDT 9/22/2025 $132.50 Submitt…" at bounding box center [410, 435] width 687 height 483
